Goal: Obtain resource: Download file/media

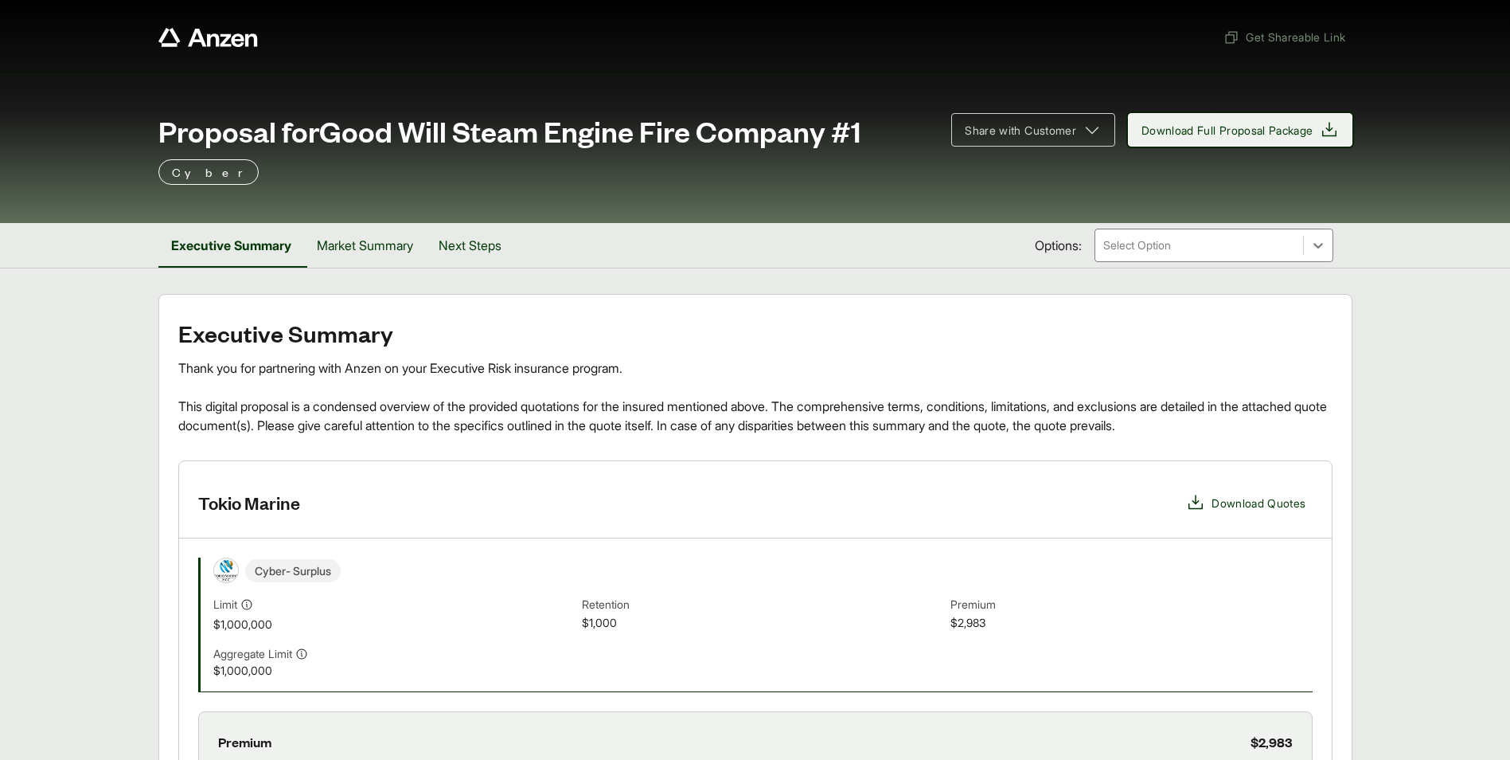
click at [1310, 125] on span "Download Full Proposal Package" at bounding box center [1228, 130] width 172 height 17
click at [396, 253] on button "Market Summary" at bounding box center [365, 245] width 122 height 45
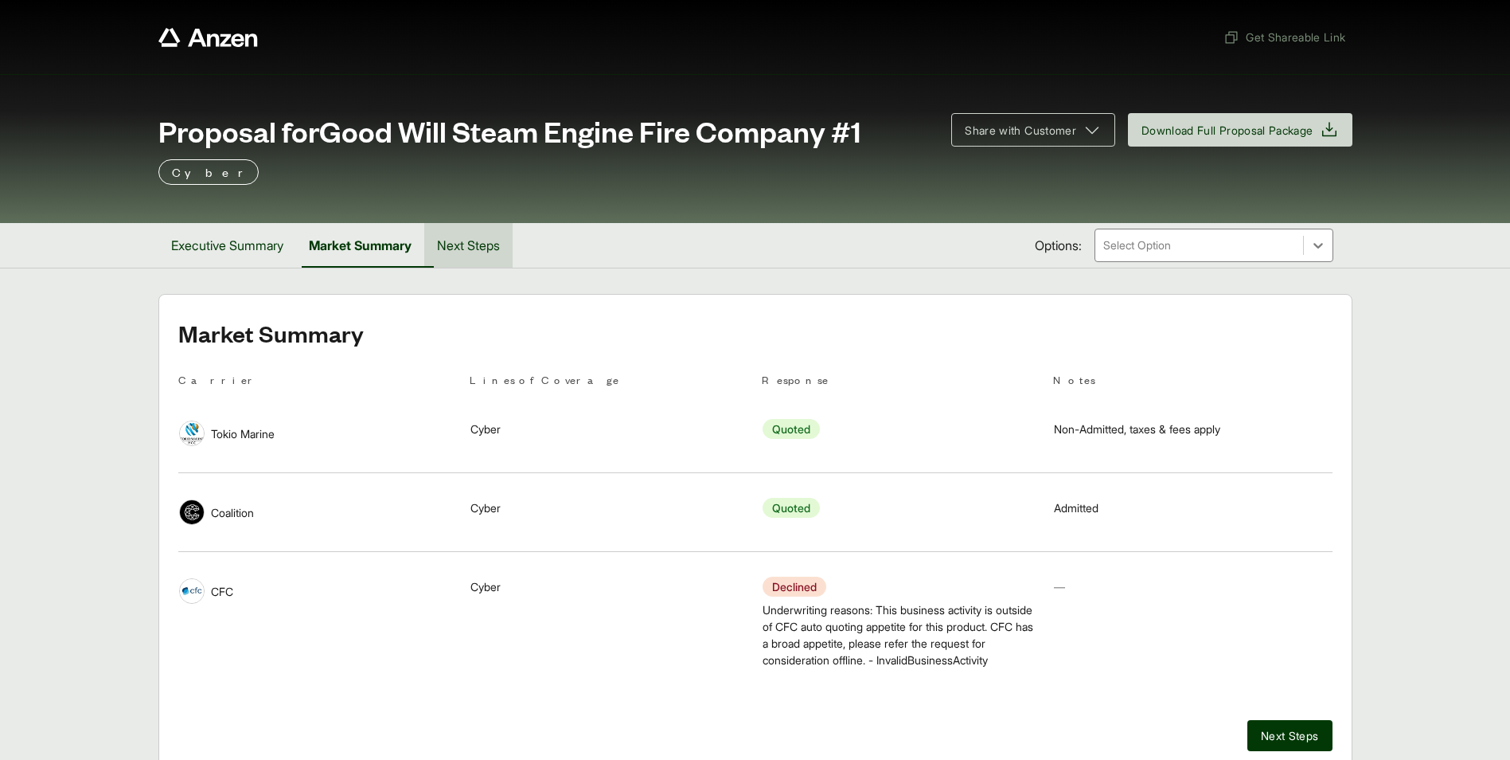
click at [493, 250] on button "Next Steps" at bounding box center [468, 245] width 88 height 45
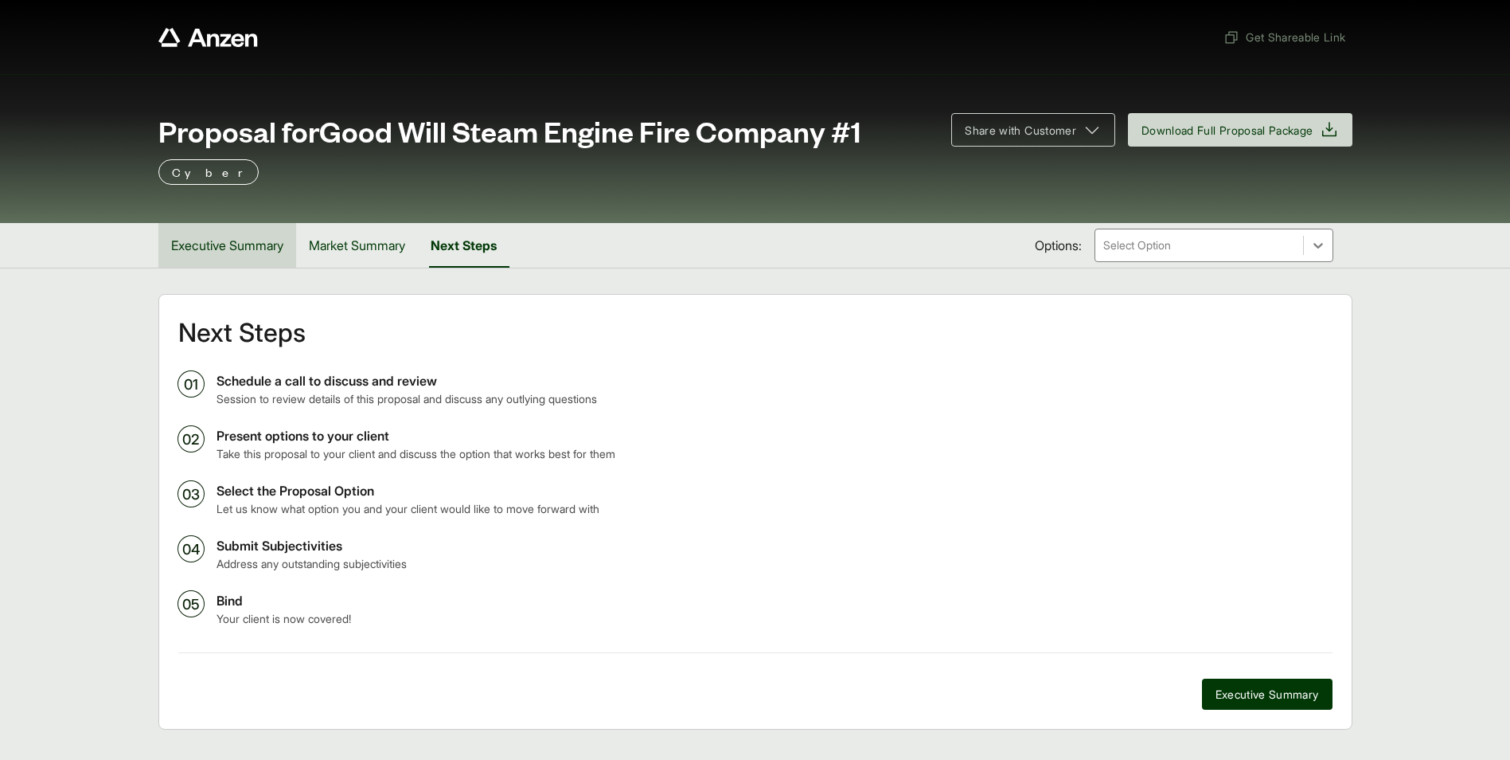
click at [218, 257] on button "Executive Summary" at bounding box center [227, 245] width 138 height 45
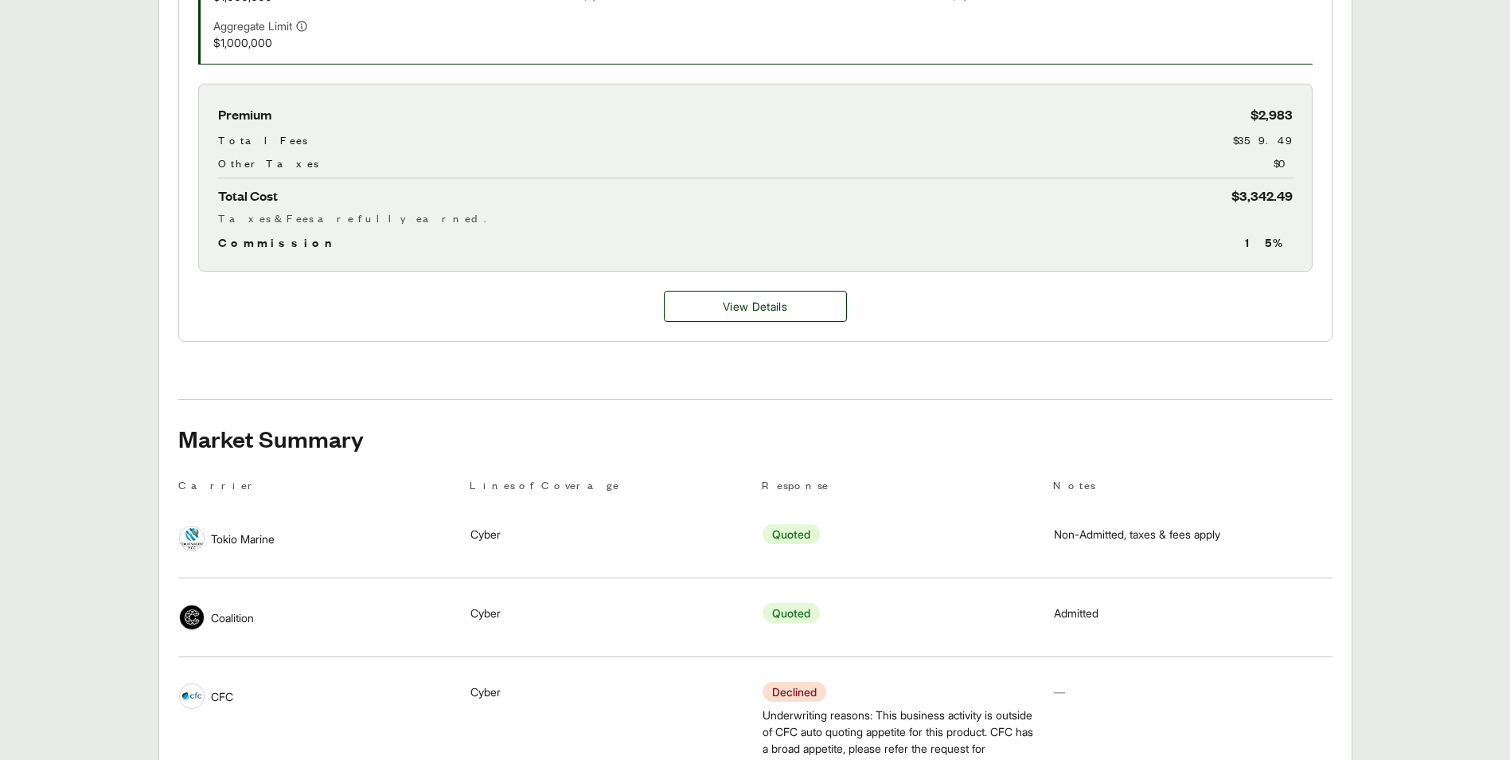
scroll to position [717, 0]
